Goal: Information Seeking & Learning: Understand process/instructions

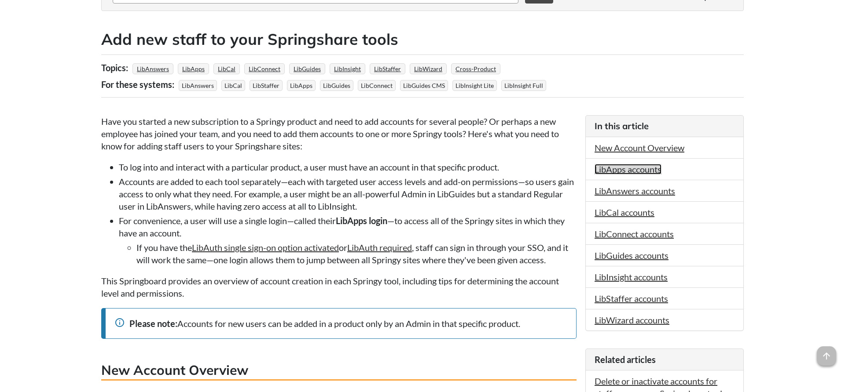
click at [601, 168] on link "LibApps accounts" at bounding box center [627, 169] width 67 height 11
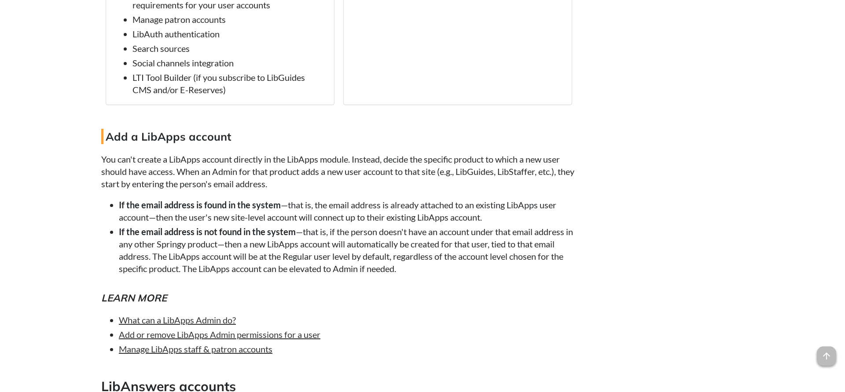
scroll to position [1223, 0]
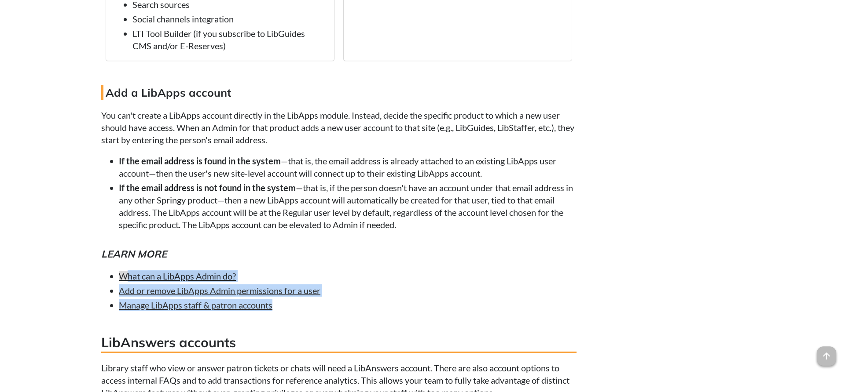
drag, startPoint x: 288, startPoint y: 337, endPoint x: 124, endPoint y: 306, distance: 167.0
click at [124, 306] on ul "What can a LibApps Admin do? Add or remove LibApps Admin permissions for a user…" at bounding box center [338, 290] width 475 height 41
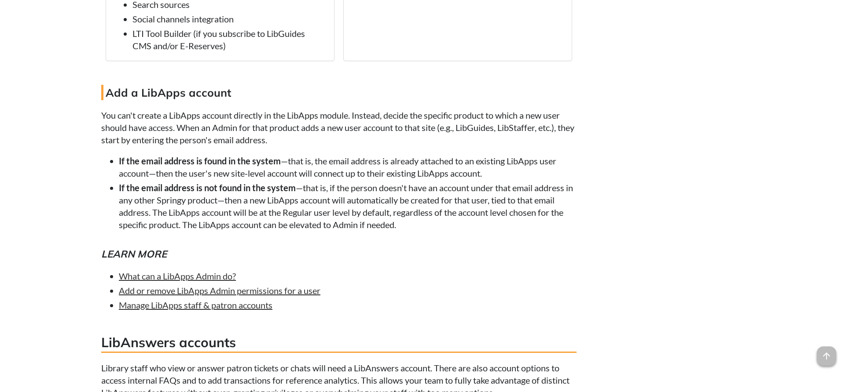
click at [296, 282] on li "What can a LibApps Admin do?" at bounding box center [348, 276] width 458 height 12
drag, startPoint x: 117, startPoint y: 304, endPoint x: 238, endPoint y: 326, distance: 123.4
click at [238, 311] on ul "What can a LibApps Admin do? Add or remove LibApps Admin permissions for a user…" at bounding box center [338, 290] width 475 height 41
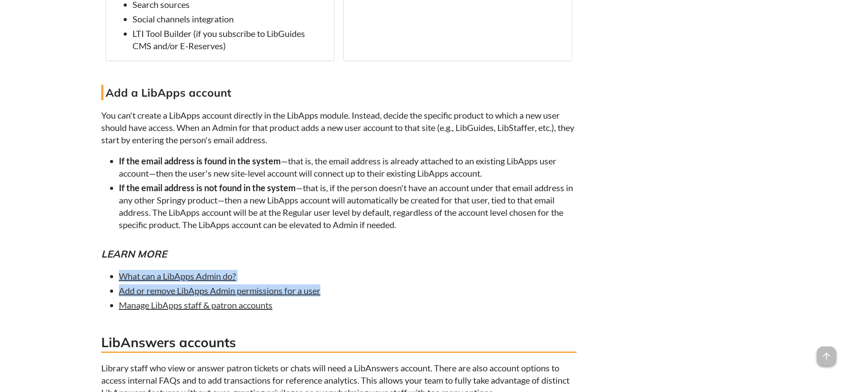
drag, startPoint x: 327, startPoint y: 323, endPoint x: 118, endPoint y: 307, distance: 209.2
click at [118, 307] on ul "What can a LibApps Admin do? Add or remove LibApps Admin permissions for a user…" at bounding box center [338, 290] width 475 height 41
copy ul "What can a LibApps Admin do? Add or remove LibApps Admin permissions for a user"
